Goal: Task Accomplishment & Management: Manage account settings

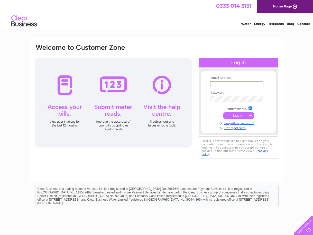
type input "[PERSON_NAME][EMAIL_ADDRESS][DOMAIN_NAME]"
click at [238, 115] on input "submit" at bounding box center [239, 115] width 32 height 7
click at [238, 113] on input "submit" at bounding box center [239, 115] width 32 height 7
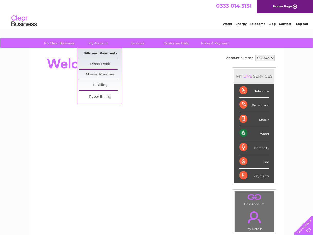
click at [94, 52] on link "Bills and Payments" at bounding box center [100, 54] width 42 height 10
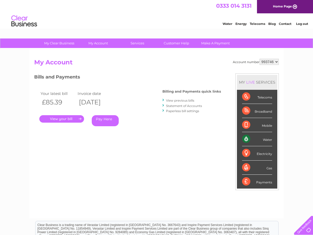
click at [68, 119] on link "." at bounding box center [61, 118] width 45 height 7
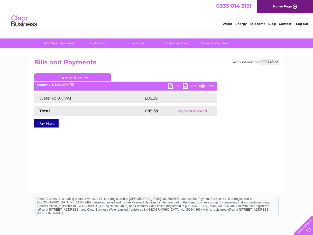
click at [171, 85] on link "PDF" at bounding box center [175, 86] width 15 height 7
